Goal: Task Accomplishment & Management: Use online tool/utility

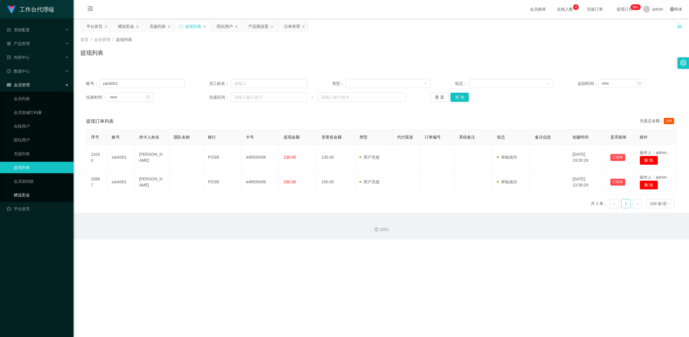
click at [38, 194] on link "赠送彩金" at bounding box center [41, 194] width 55 height 11
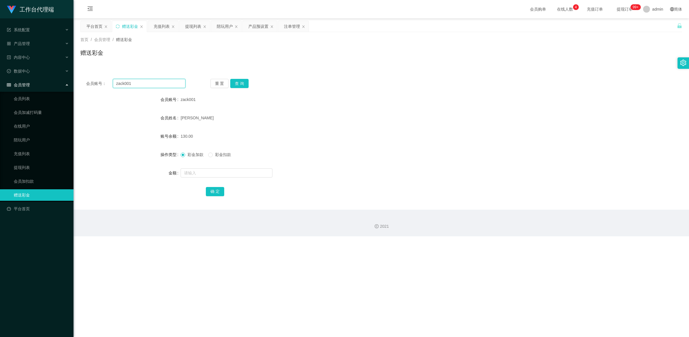
drag, startPoint x: 135, startPoint y: 83, endPoint x: 150, endPoint y: 94, distance: 18.2
click at [107, 80] on div "会员账号： zack001" at bounding box center [135, 83] width 99 height 9
paste input "6590044149"
type input "6590044149"
click at [239, 85] on button "查 询" at bounding box center [239, 83] width 18 height 9
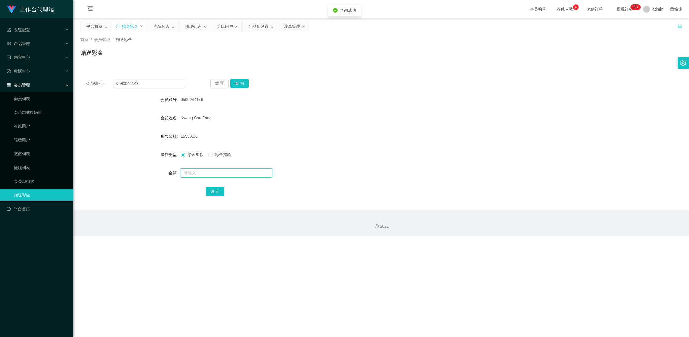
click at [211, 175] on input "text" at bounding box center [227, 172] width 92 height 9
type input "100"
click at [214, 193] on button "确 定" at bounding box center [215, 191] width 18 height 9
